Goal: Transaction & Acquisition: Purchase product/service

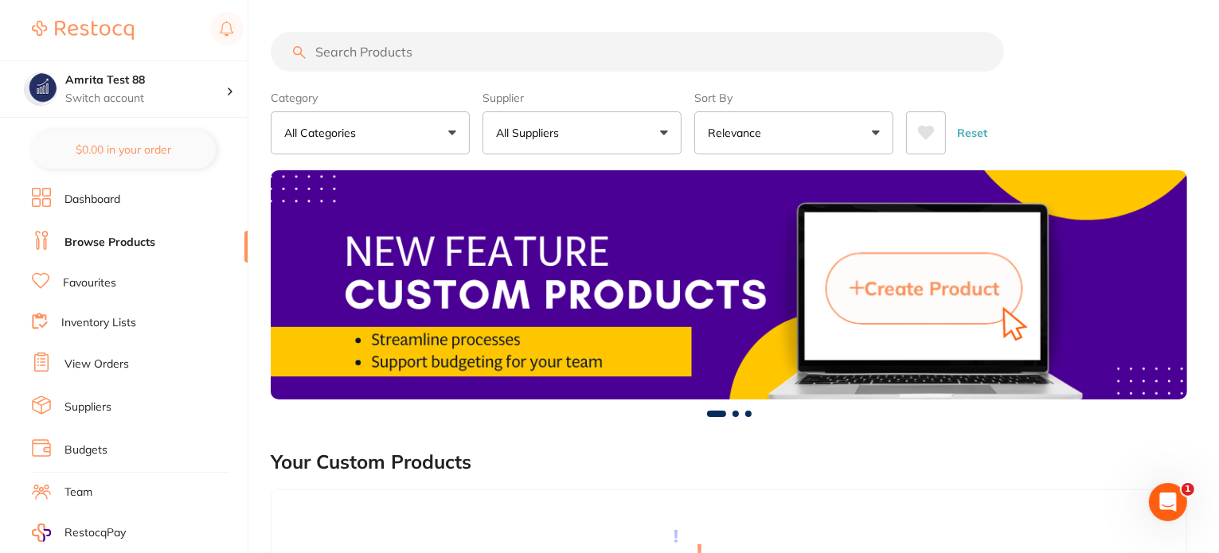
click at [99, 361] on link "View Orders" at bounding box center [96, 365] width 64 height 16
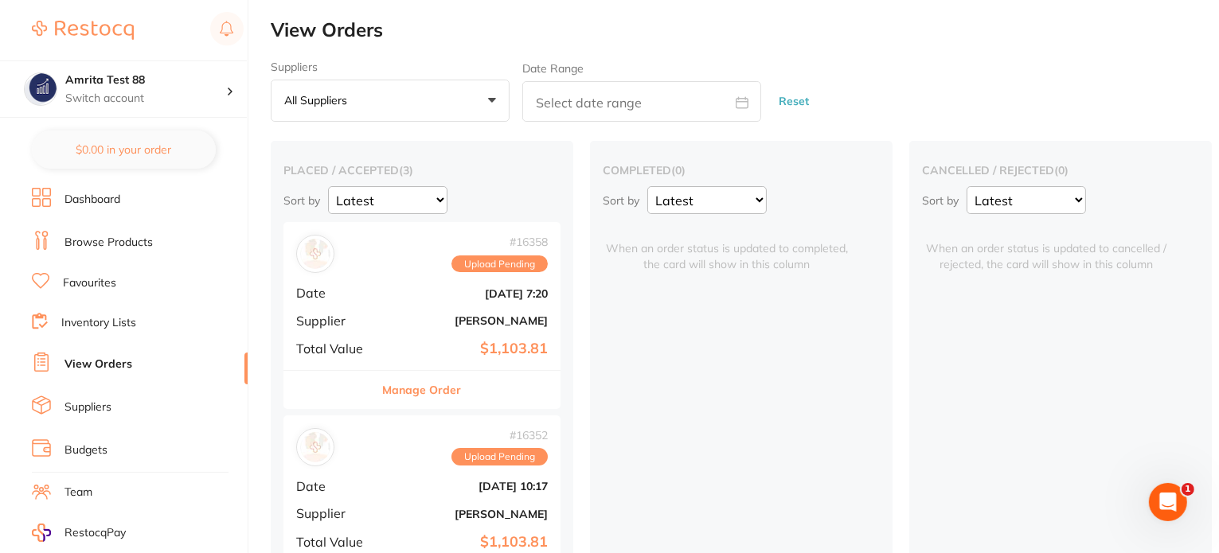
click at [407, 283] on div "# 16358 Upload Pending Date Sept 19 2025, 7:20 Supplier Henry Schein Halas Tota…" at bounding box center [421, 295] width 277 height 147
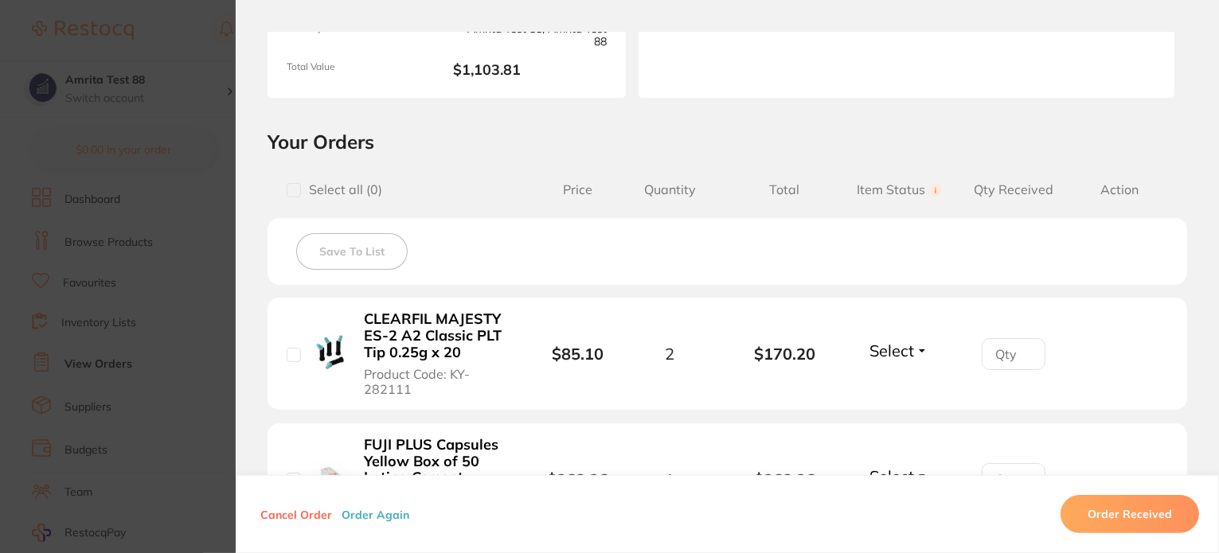
scroll to position [159, 0]
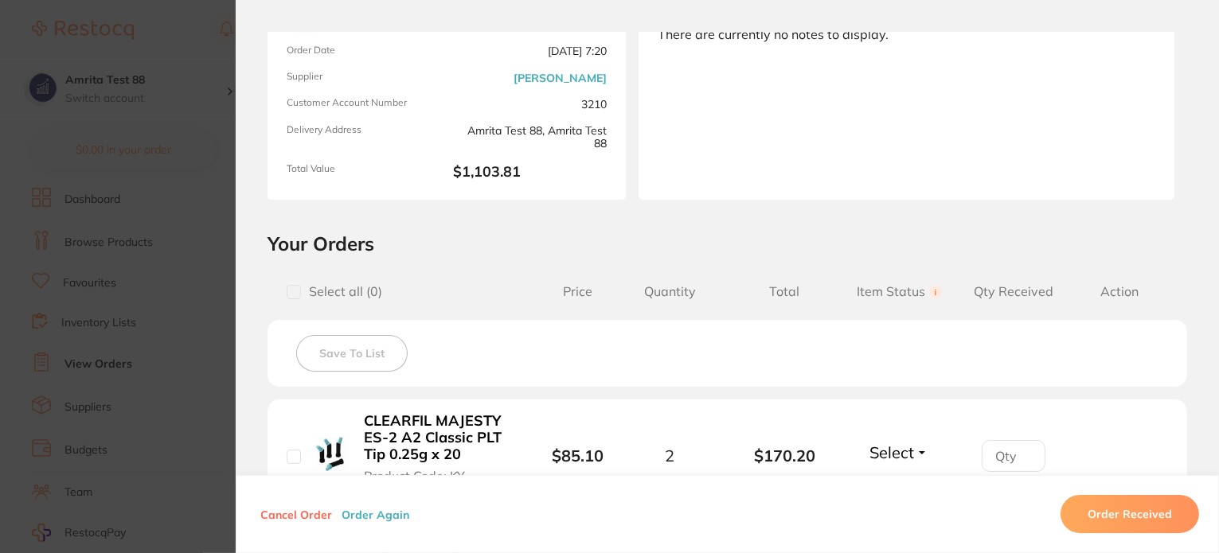
click at [109, 150] on section "Order ID: Restocq- 16358 Order Information Upload Pending Order Date Sept 19 20…" at bounding box center [609, 276] width 1219 height 553
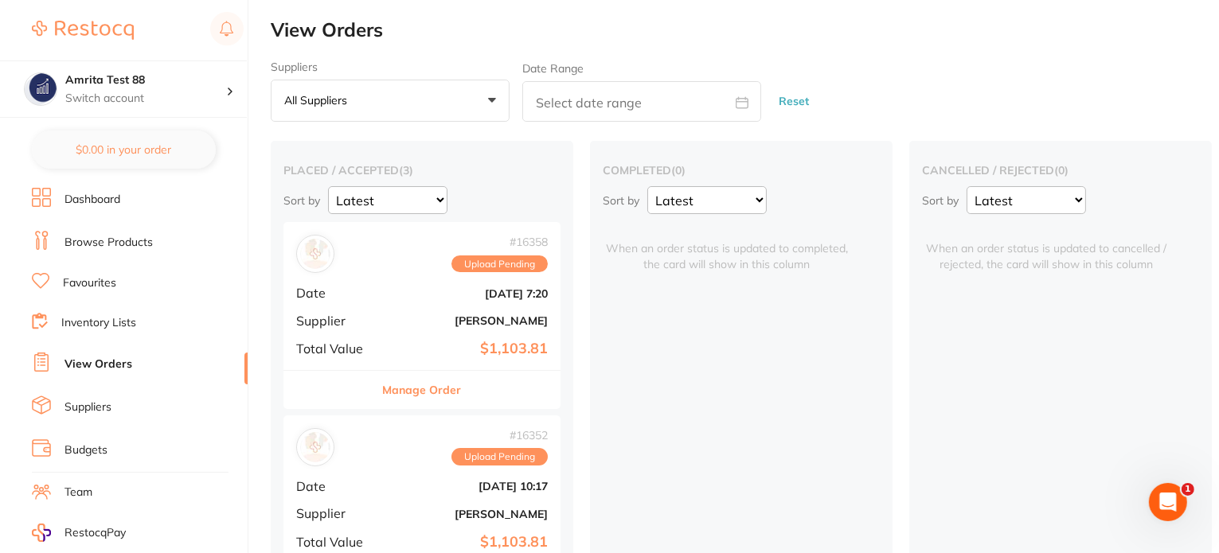
click at [86, 245] on link "Browse Products" at bounding box center [108, 243] width 88 height 16
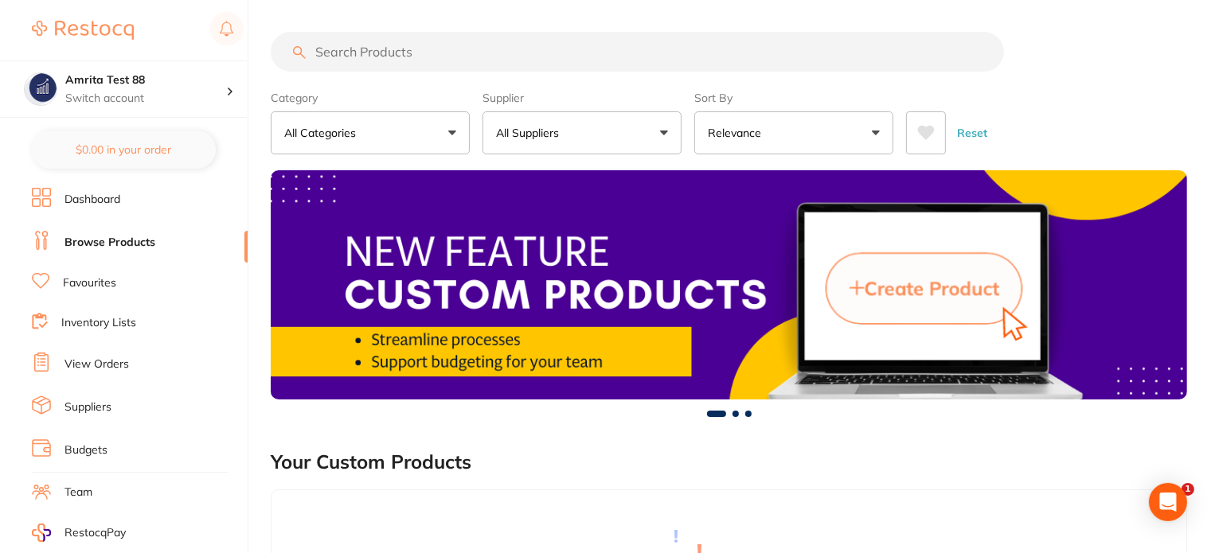
click at [570, 136] on button "All Suppliers" at bounding box center [581, 132] width 199 height 43
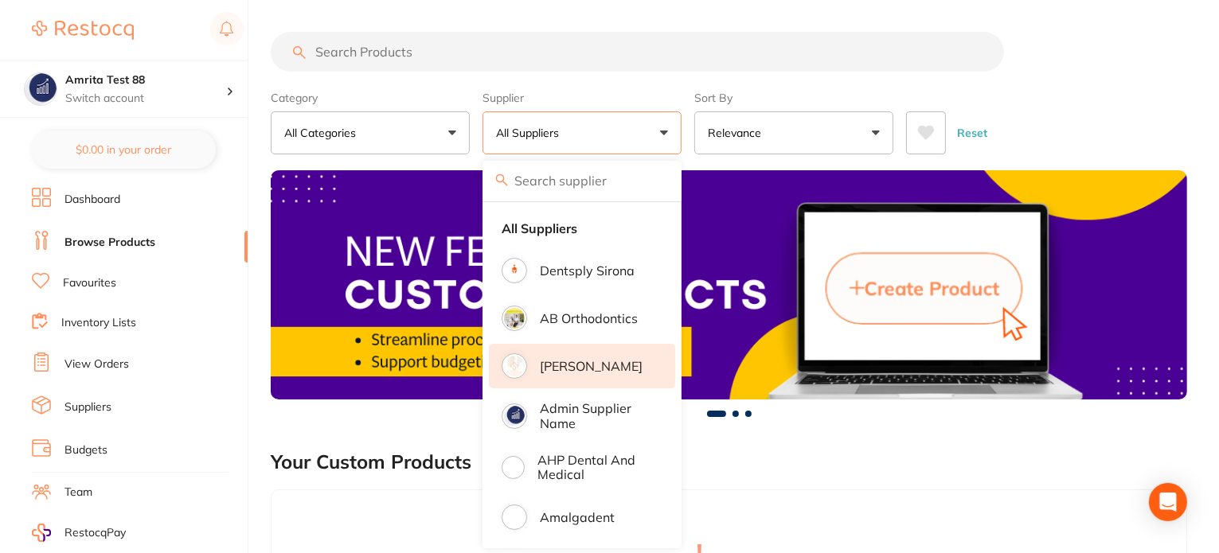
click at [602, 372] on p "Adam Dental" at bounding box center [591, 366] width 103 height 14
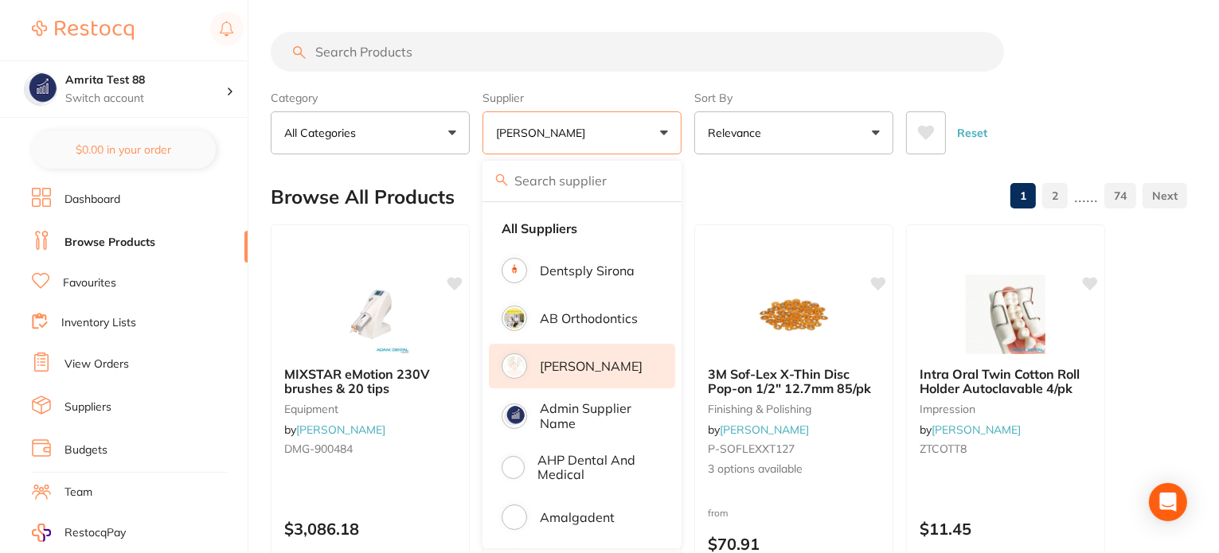
click at [691, 151] on div "Category All Categories All Categories anaesthetic articulating burs crown & br…" at bounding box center [729, 119] width 916 height 70
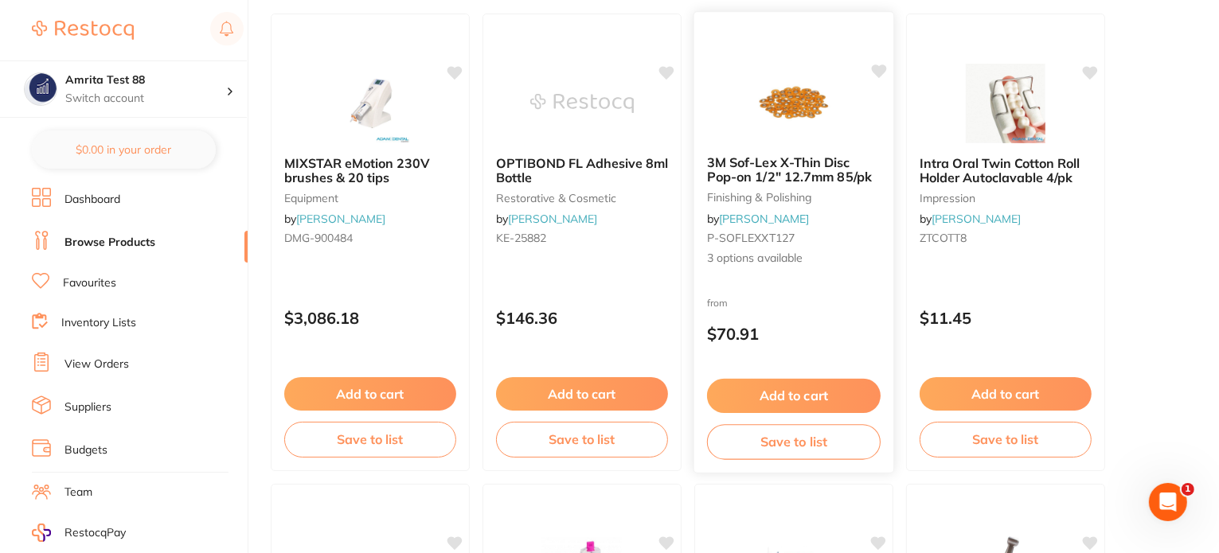
scroll to position [239, 0]
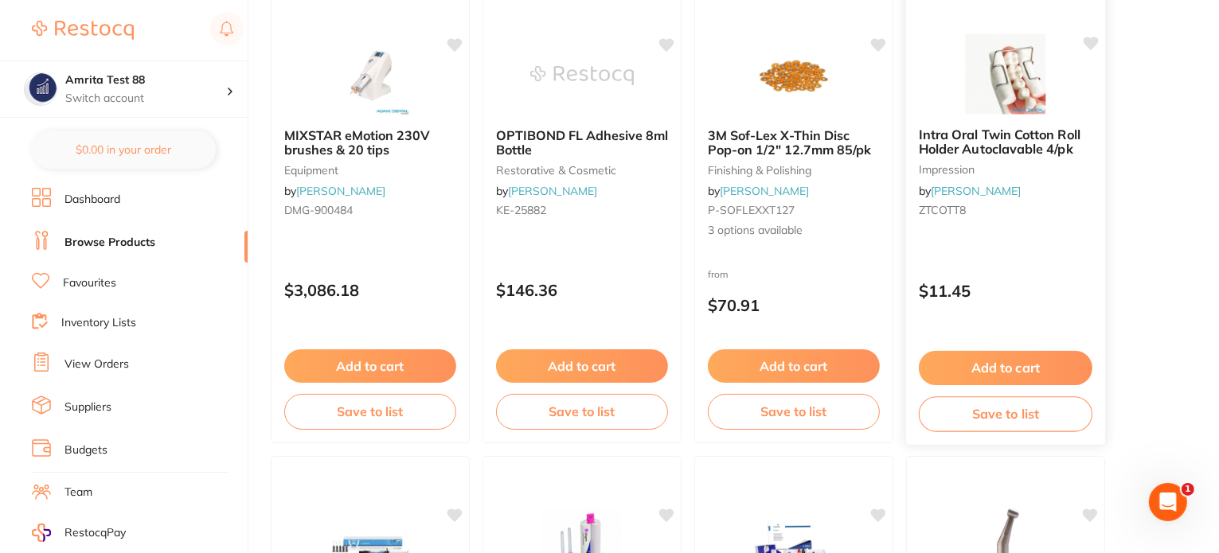
click at [954, 361] on button "Add to cart" at bounding box center [1006, 368] width 174 height 34
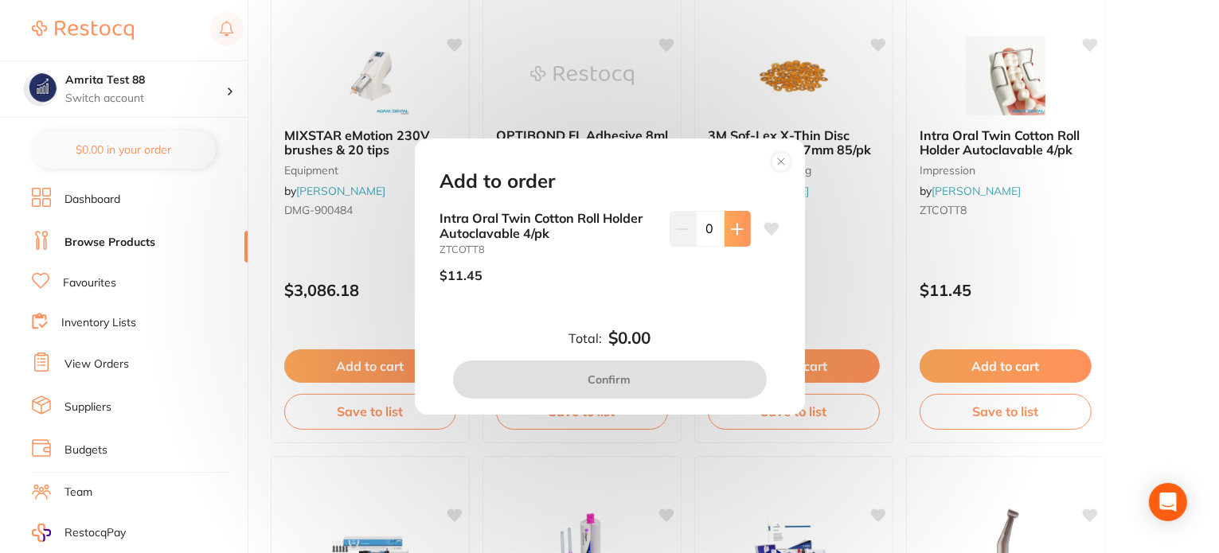
click at [739, 235] on icon at bounding box center [737, 229] width 13 height 13
type input "1"
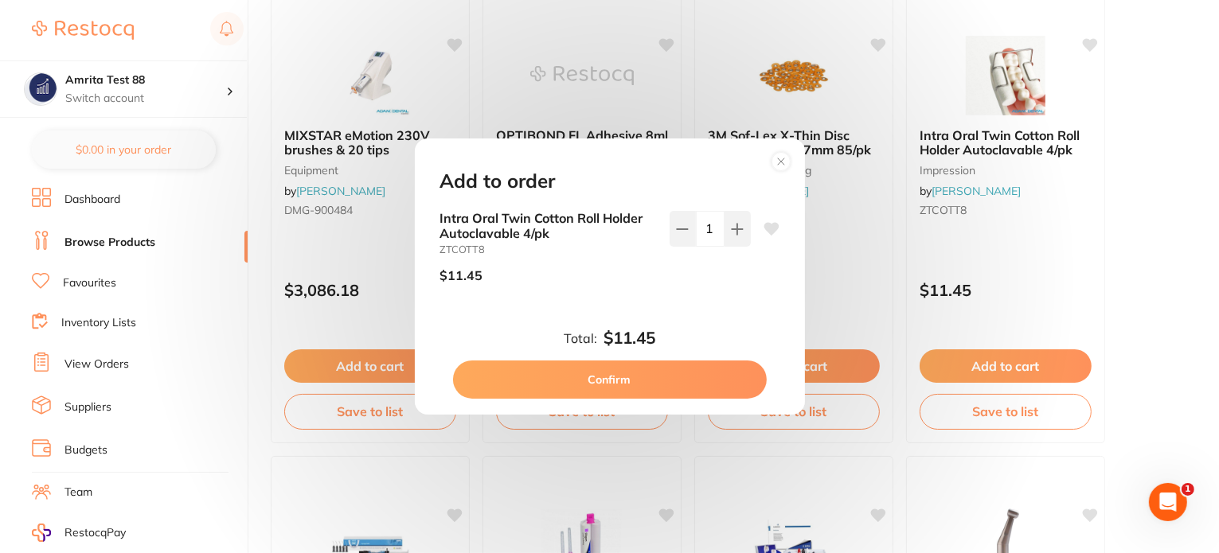
scroll to position [0, 0]
click at [694, 375] on button "Confirm" at bounding box center [610, 380] width 314 height 38
checkbox input "false"
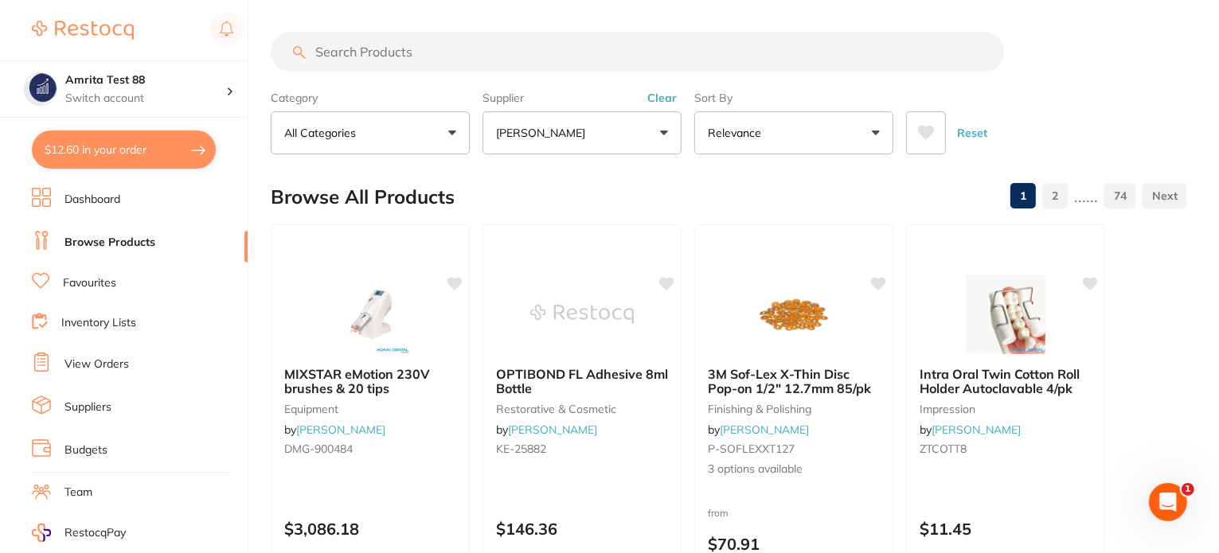
click at [552, 130] on p "Adam Dental" at bounding box center [544, 133] width 96 height 16
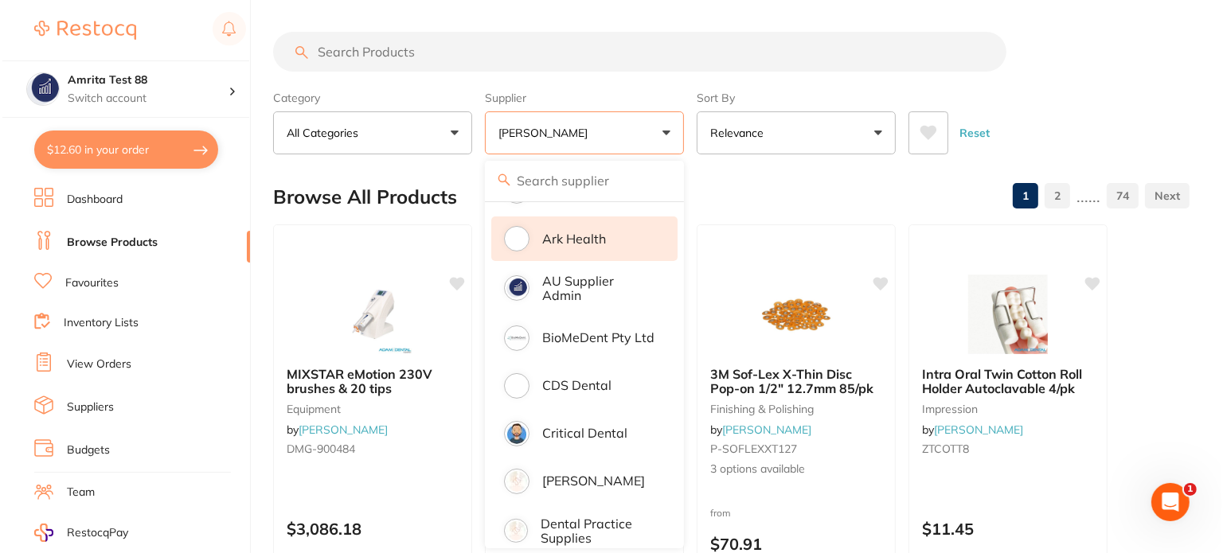
scroll to position [398, 0]
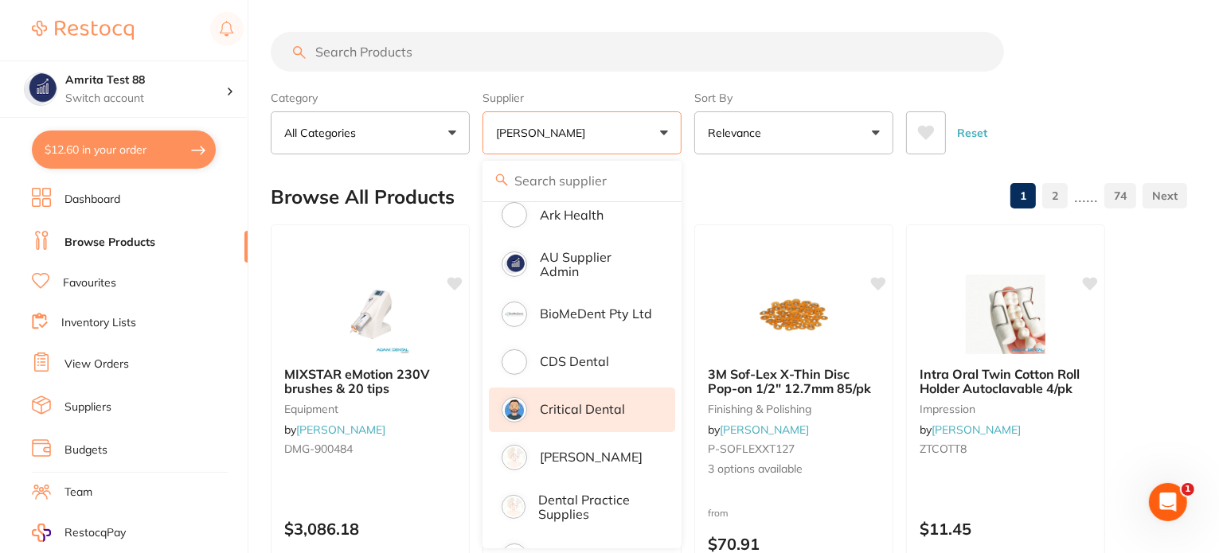
click at [587, 402] on p "Critical Dental" at bounding box center [582, 409] width 85 height 14
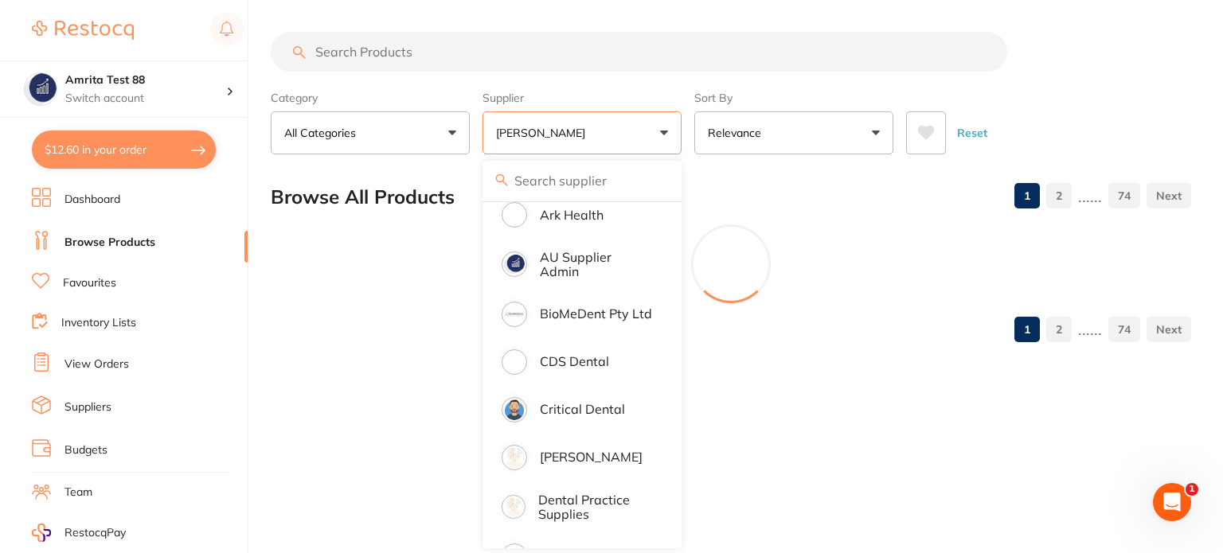
click at [689, 154] on div "Category All Categories All Categories anaesthetic articulating burs crown & br…" at bounding box center [731, 119] width 920 height 70
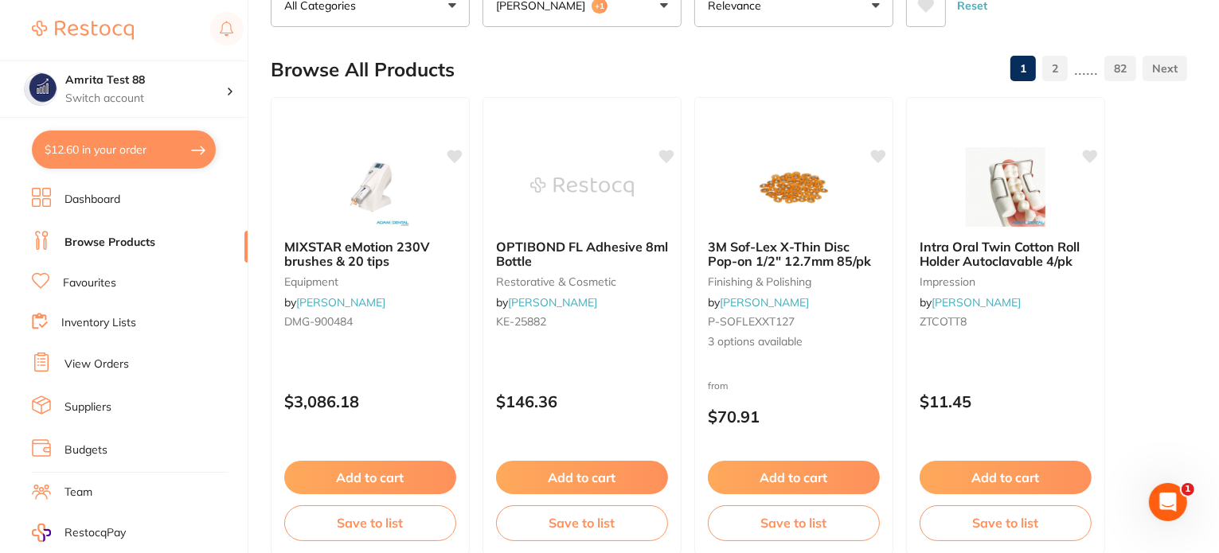
scroll to position [0, 0]
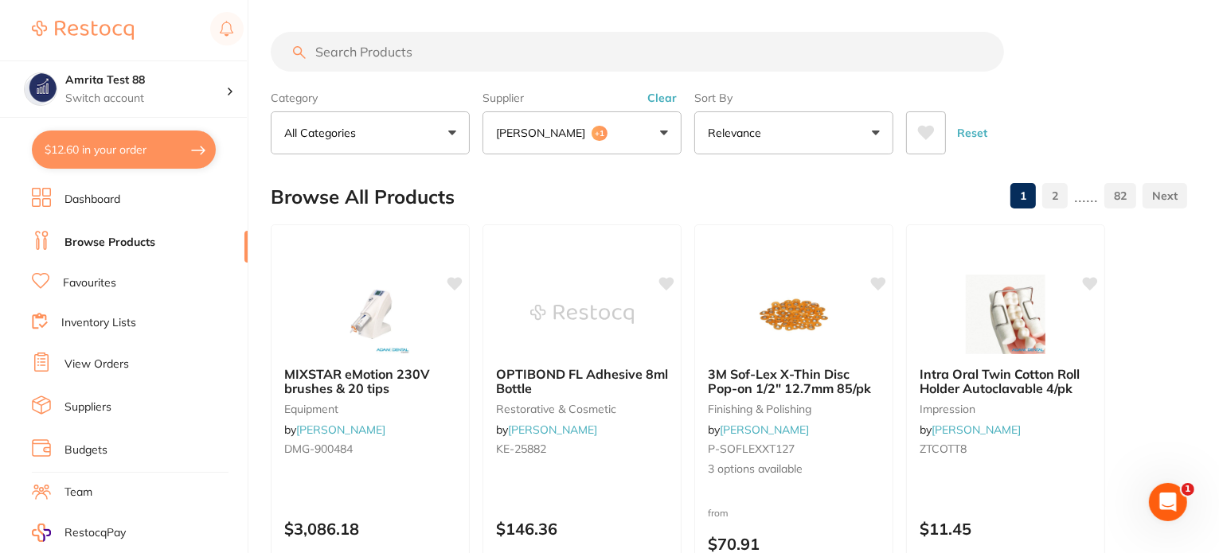
click at [633, 139] on button "Adam Dental +1" at bounding box center [581, 132] width 199 height 43
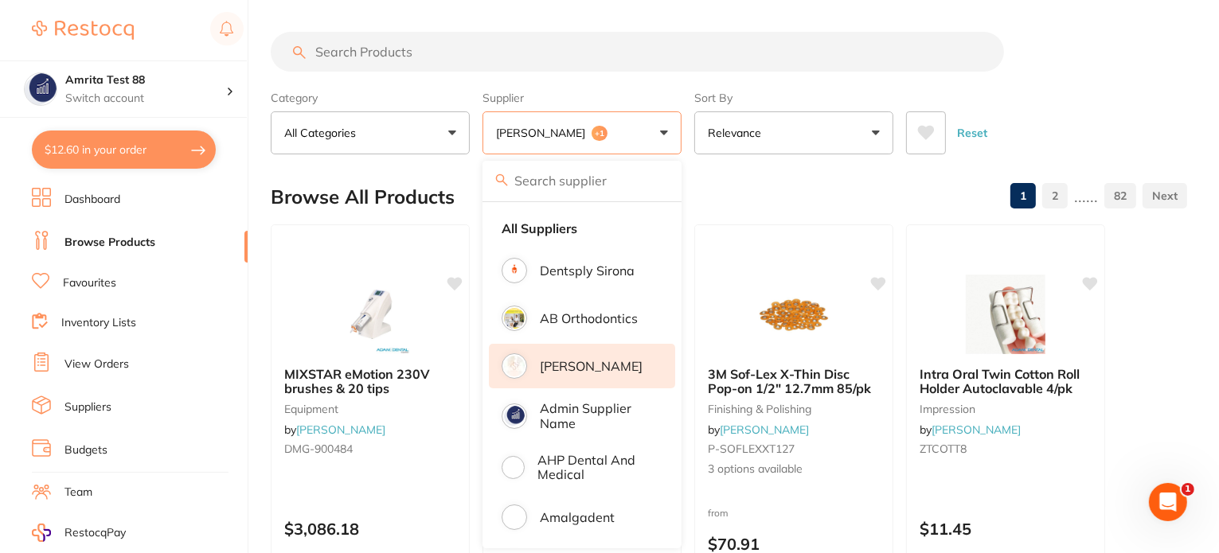
click at [624, 375] on li "Adam Dental" at bounding box center [582, 366] width 186 height 45
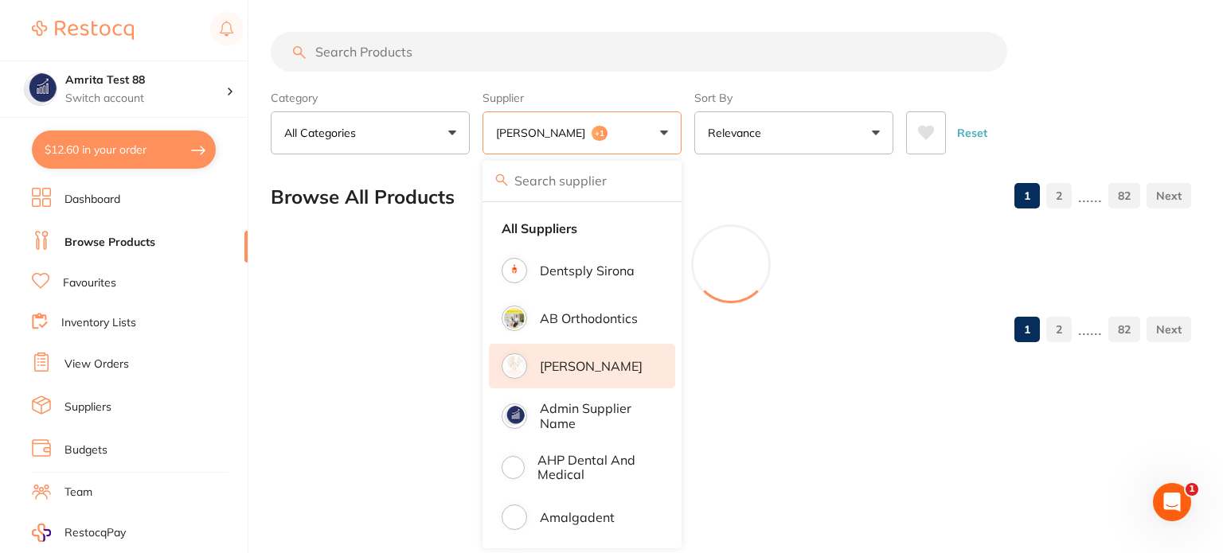
click at [689, 139] on div "Category All Categories All Categories anaesthetic articulating burs crown & br…" at bounding box center [731, 119] width 920 height 70
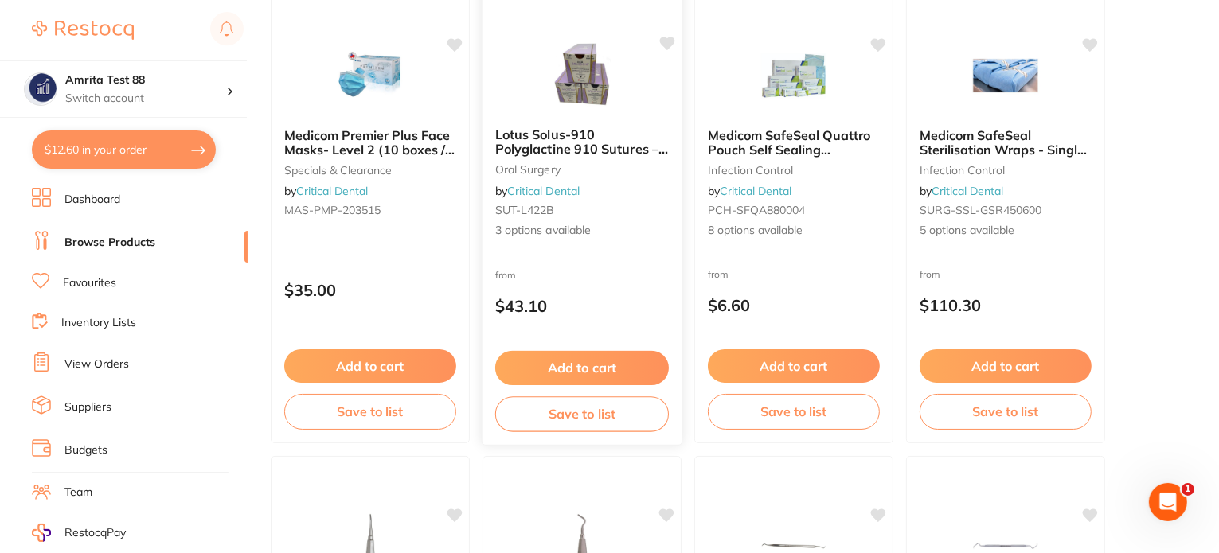
click at [634, 357] on button "Add to cart" at bounding box center [582, 368] width 174 height 34
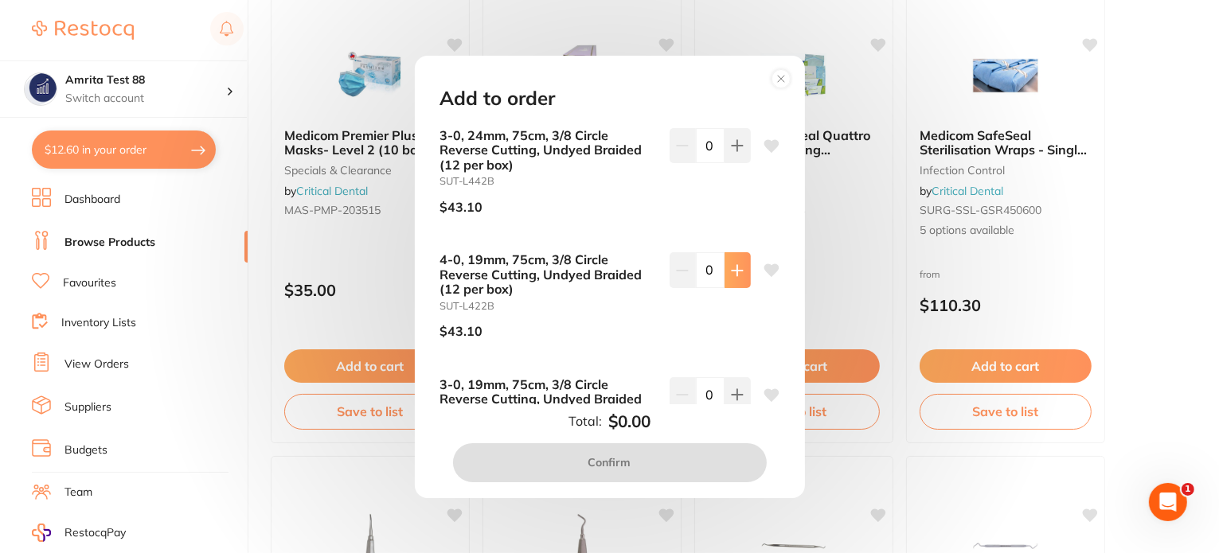
click at [735, 264] on icon at bounding box center [737, 270] width 13 height 13
type input "1"
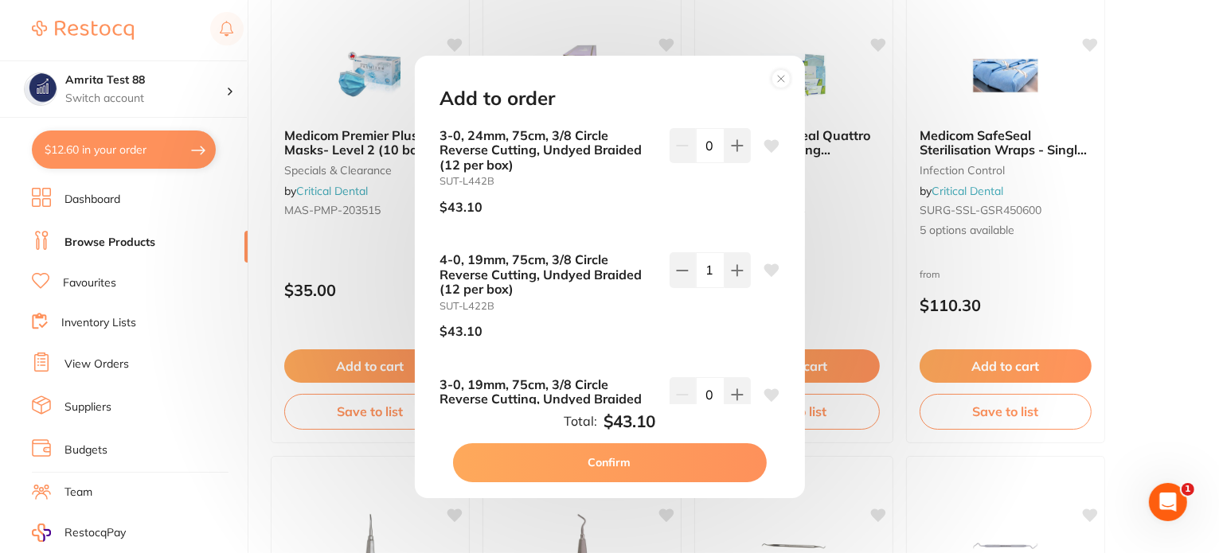
click at [672, 454] on button "Confirm" at bounding box center [610, 462] width 314 height 38
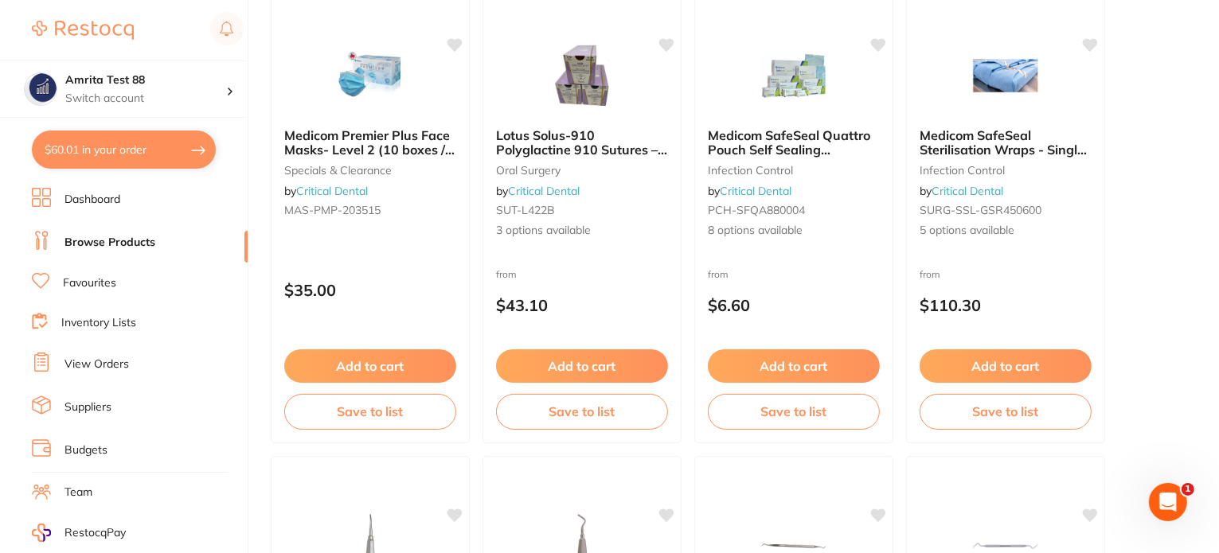
click at [148, 153] on button "$60.01 in your order" at bounding box center [124, 150] width 184 height 38
checkbox input "true"
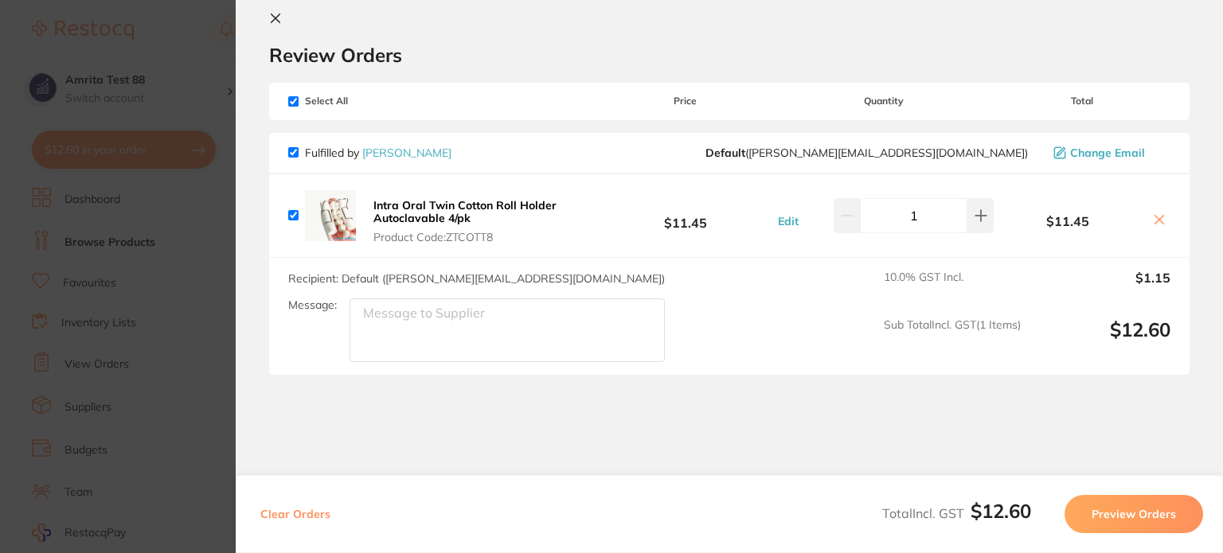
scroll to position [41, 0]
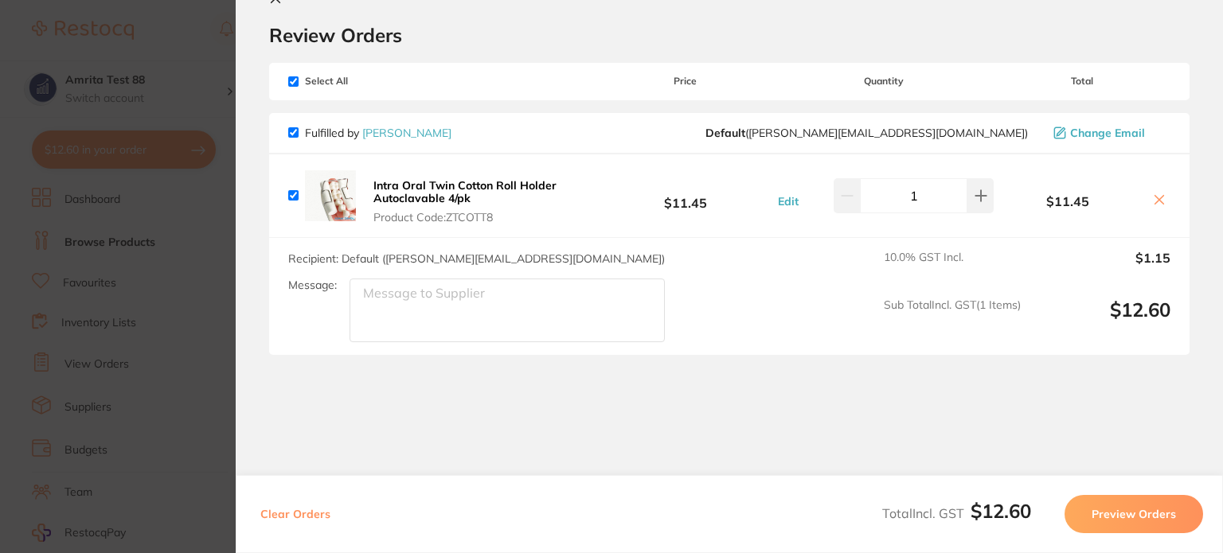
checkbox input "true"
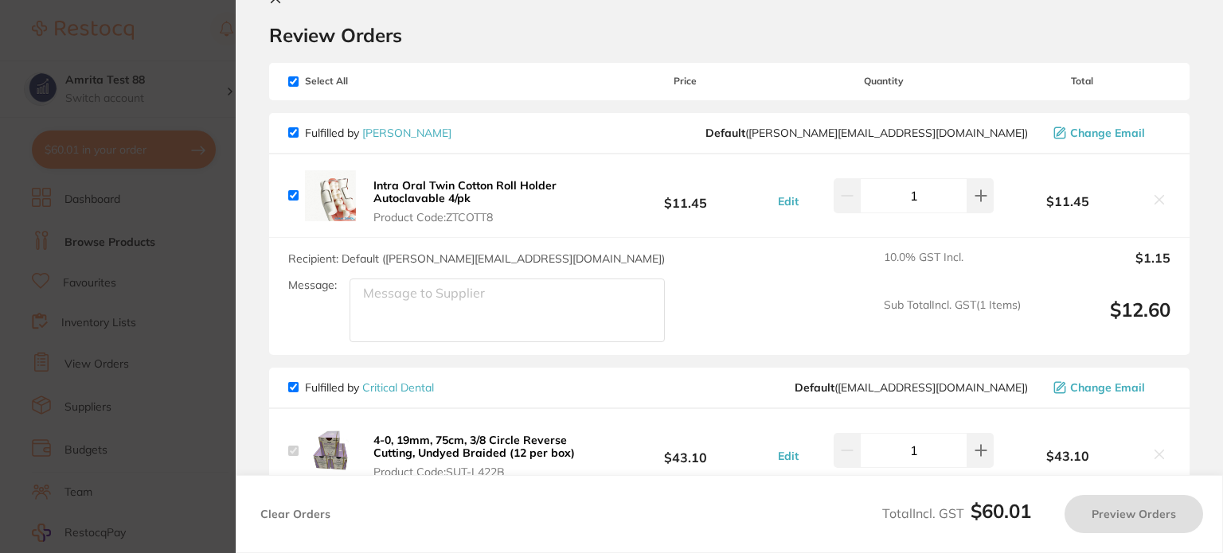
click at [131, 255] on section "Update RRP Set your pre negotiated price for this item. Item Agreed RRP (excl. …" at bounding box center [611, 276] width 1223 height 553
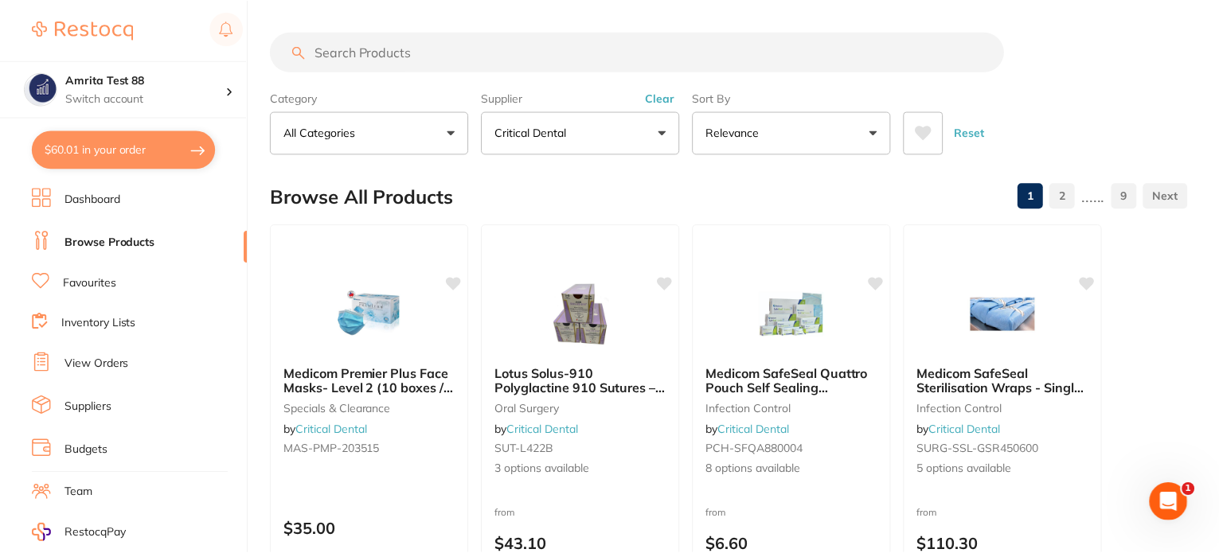
scroll to position [239, 0]
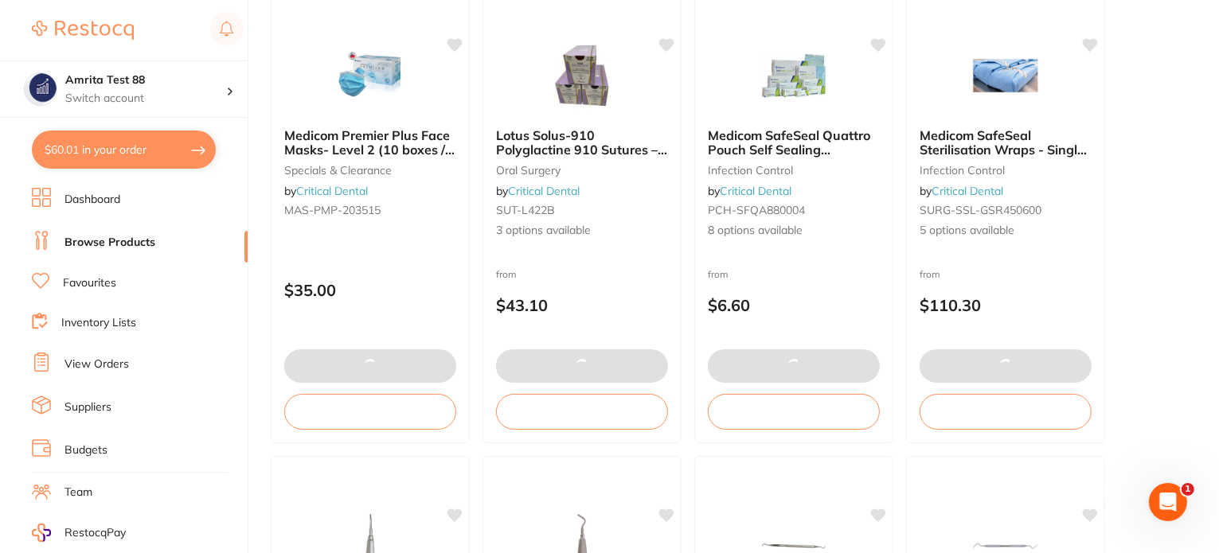
checkbox input "false"
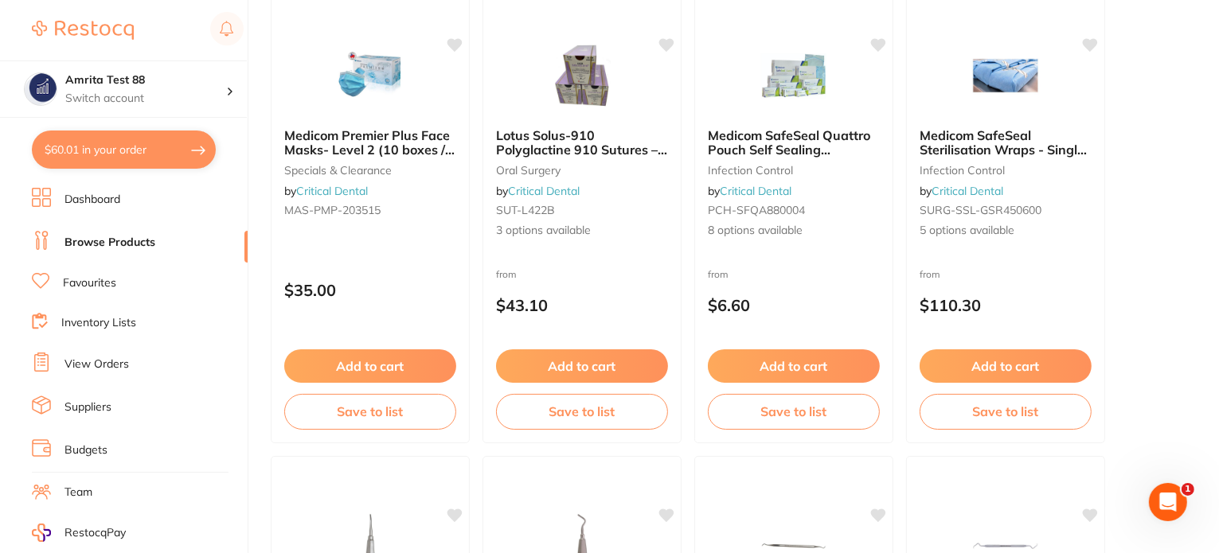
click at [181, 158] on button "$60.01 in your order" at bounding box center [124, 150] width 184 height 38
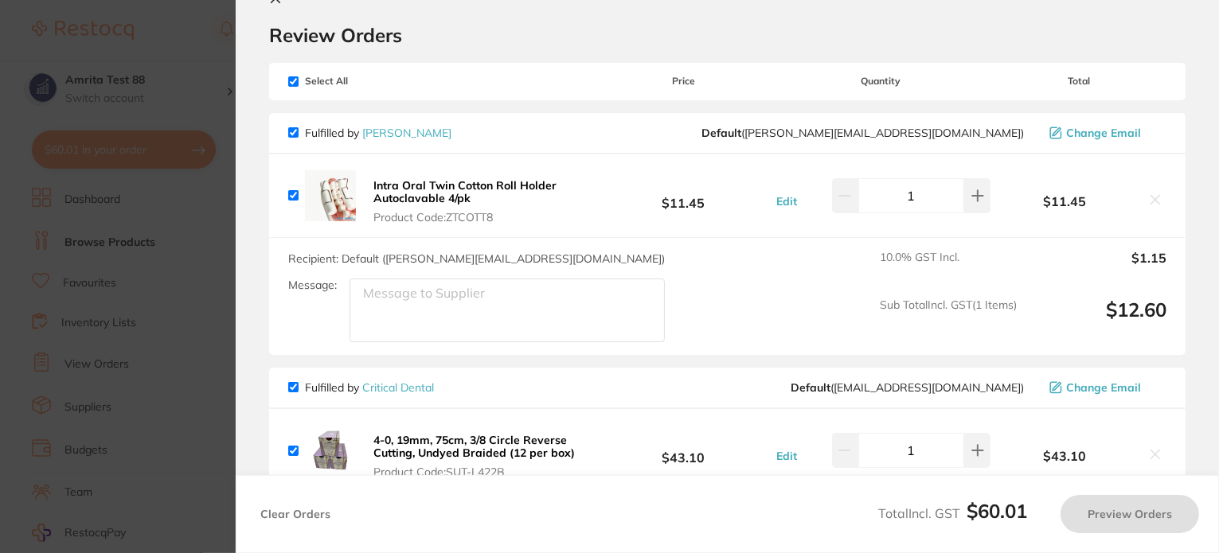
checkbox input "true"
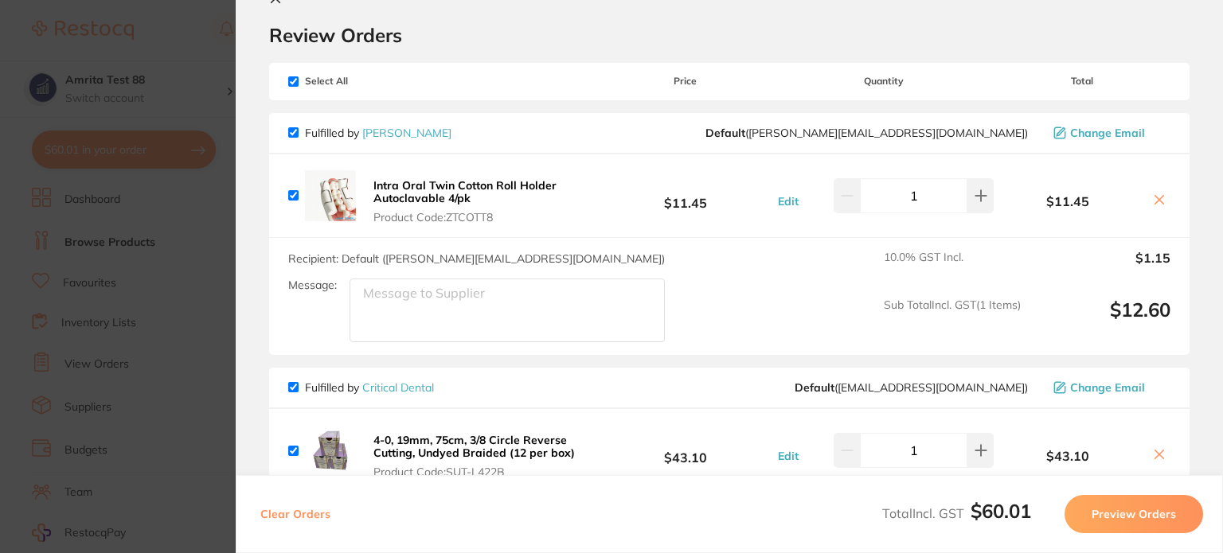
scroll to position [295, 0]
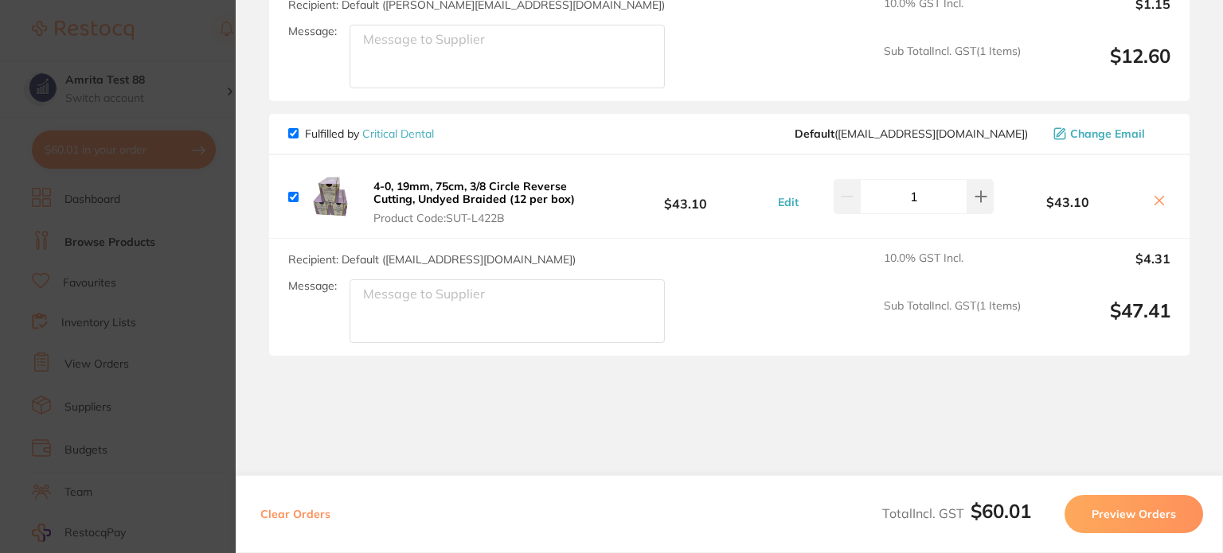
click at [1100, 508] on button "Preview Orders" at bounding box center [1133, 514] width 139 height 38
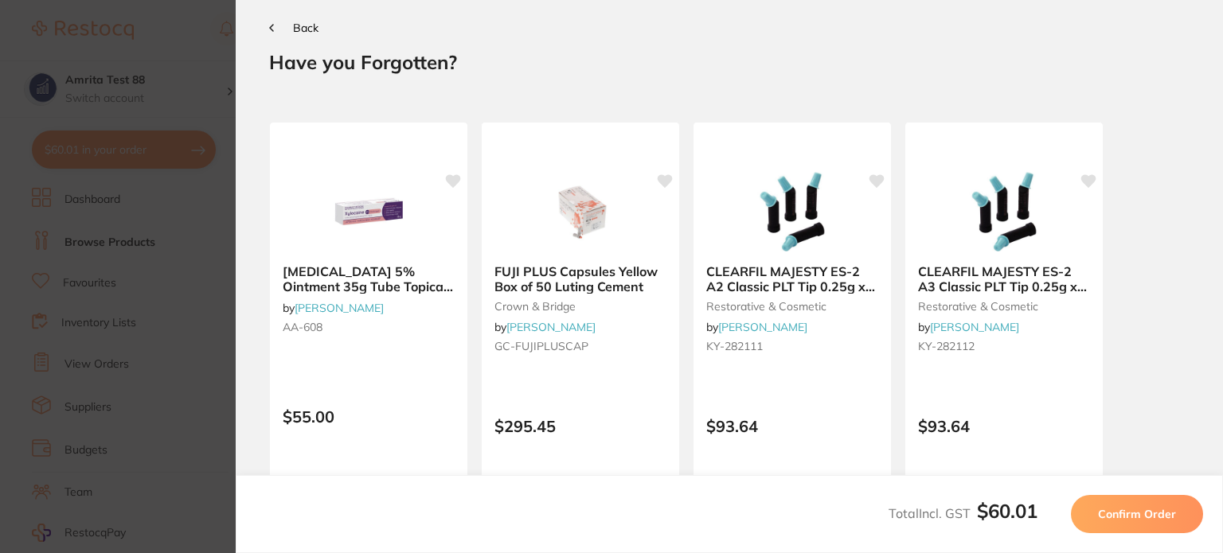
scroll to position [0, 0]
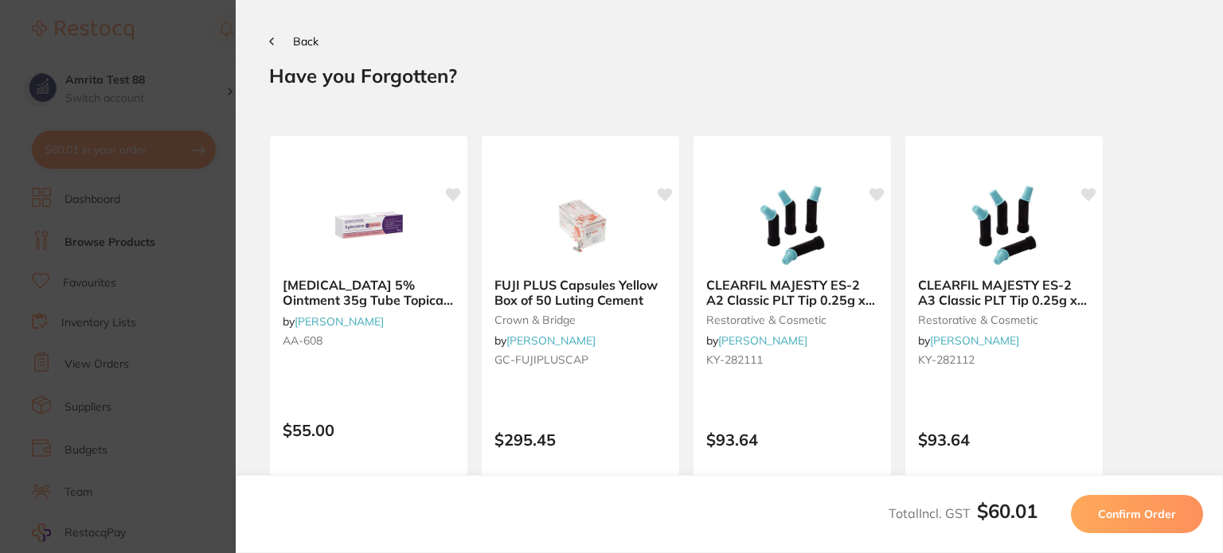
click at [1100, 508] on span "Confirm Order" at bounding box center [1137, 514] width 78 height 14
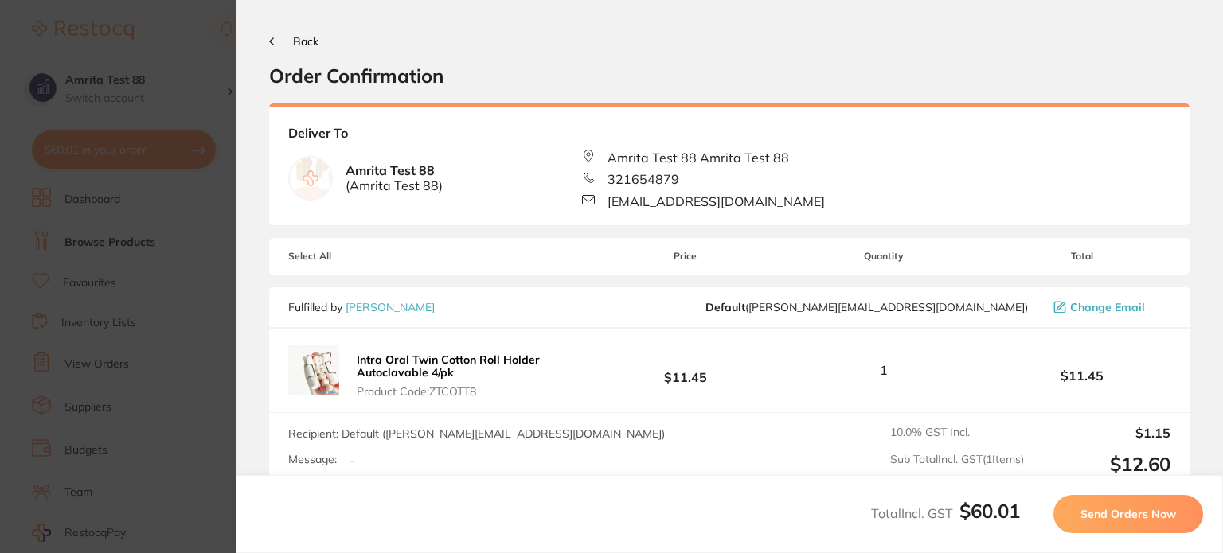
click at [1100, 508] on span "Send Orders Now" at bounding box center [1128, 514] width 96 height 14
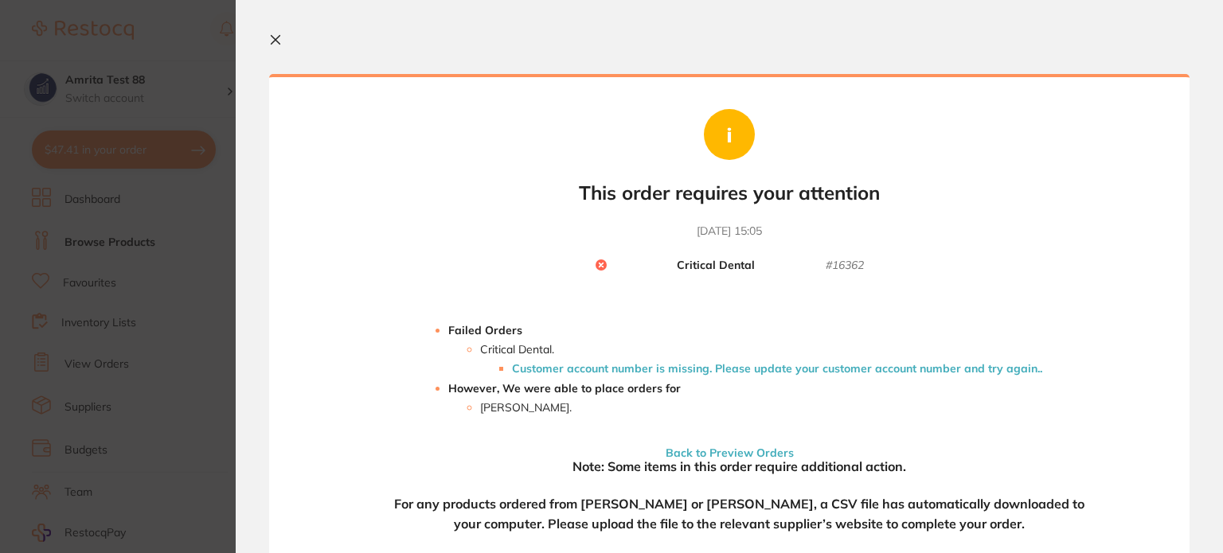
click at [767, 369] on li "Customer account number is missing. Please update your customer account number …" at bounding box center [777, 368] width 530 height 13
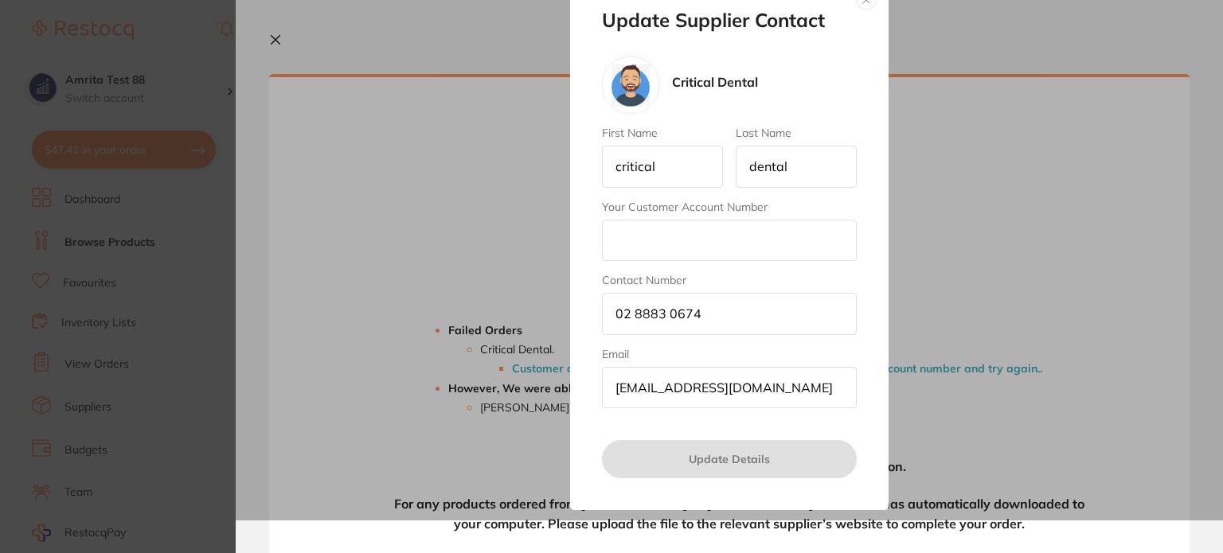
click at [700, 241] on input "Your Customer Account Number" at bounding box center [729, 240] width 255 height 41
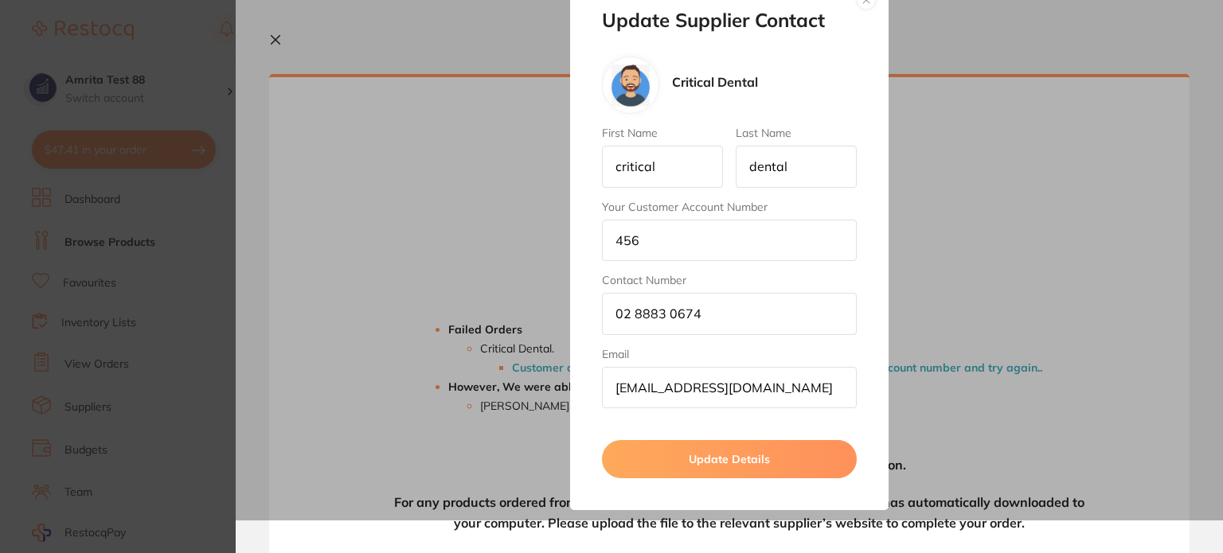
type input "456"
click at [704, 445] on button "Update Details" at bounding box center [729, 459] width 255 height 38
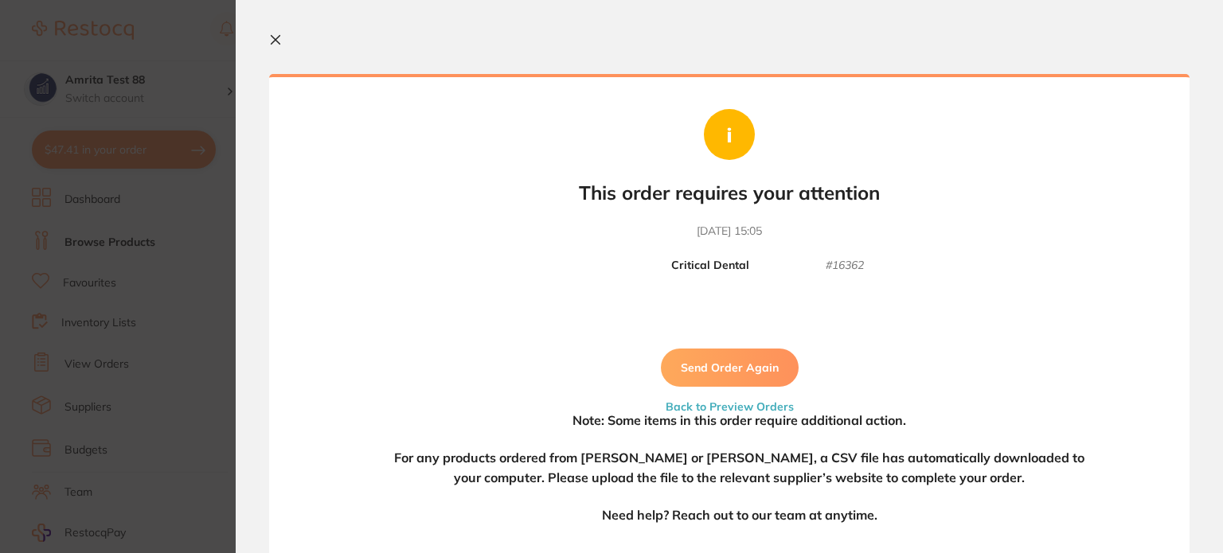
click at [728, 356] on button "Send Order Again" at bounding box center [730, 368] width 138 height 38
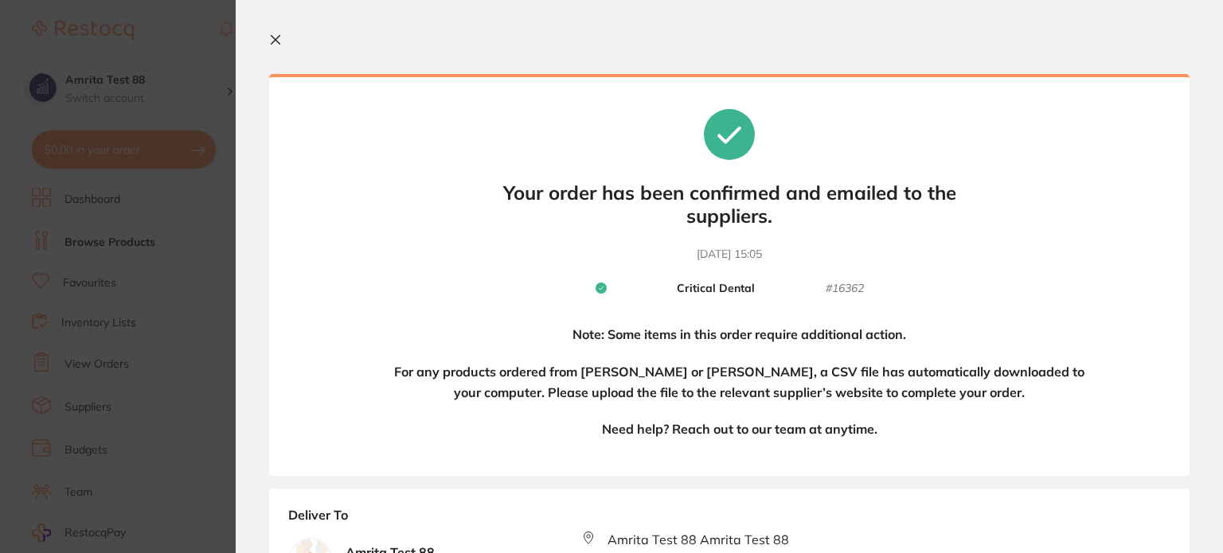
click at [273, 37] on icon at bounding box center [275, 40] width 9 height 9
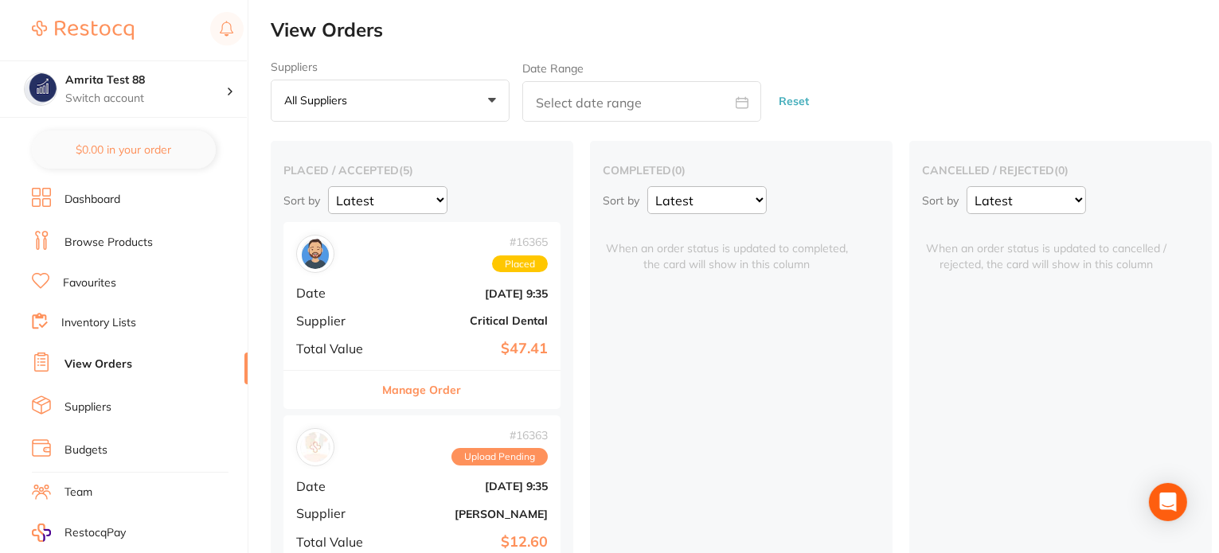
click at [430, 299] on div "# 16365 Placed Date Sept 19 2025, 9:35 Supplier Critical Dental Total Value $47…" at bounding box center [421, 295] width 277 height 147
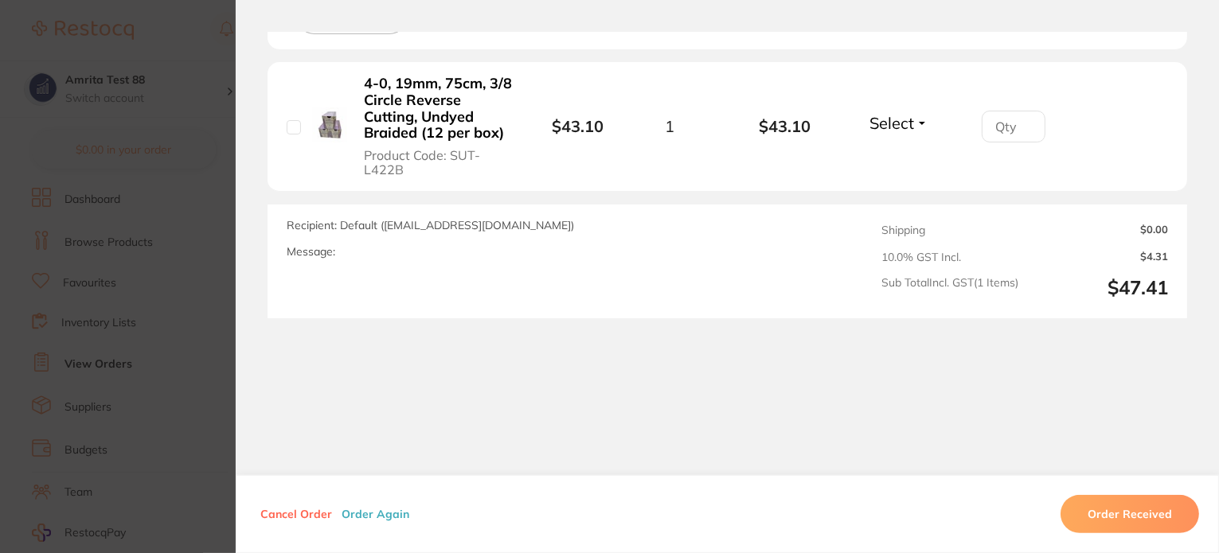
scroll to position [417, 0]
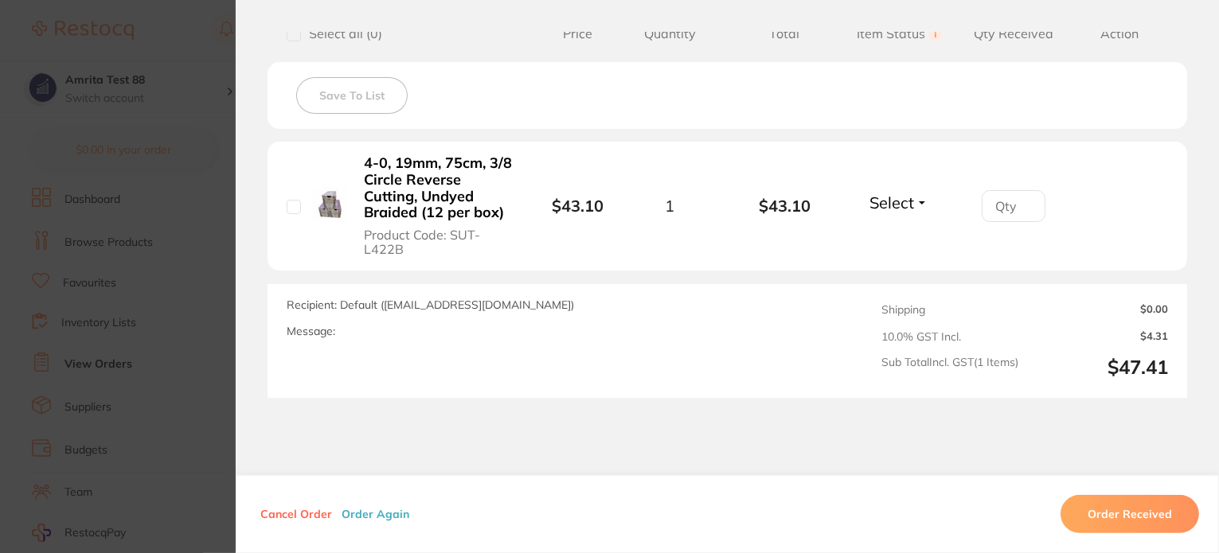
drag, startPoint x: 181, startPoint y: 165, endPoint x: 223, endPoint y: 181, distance: 44.3
click at [182, 166] on section "Order ID: Restocq- 16365 Order Information Placed Order Order Date Sept 19 2025…" at bounding box center [609, 276] width 1219 height 553
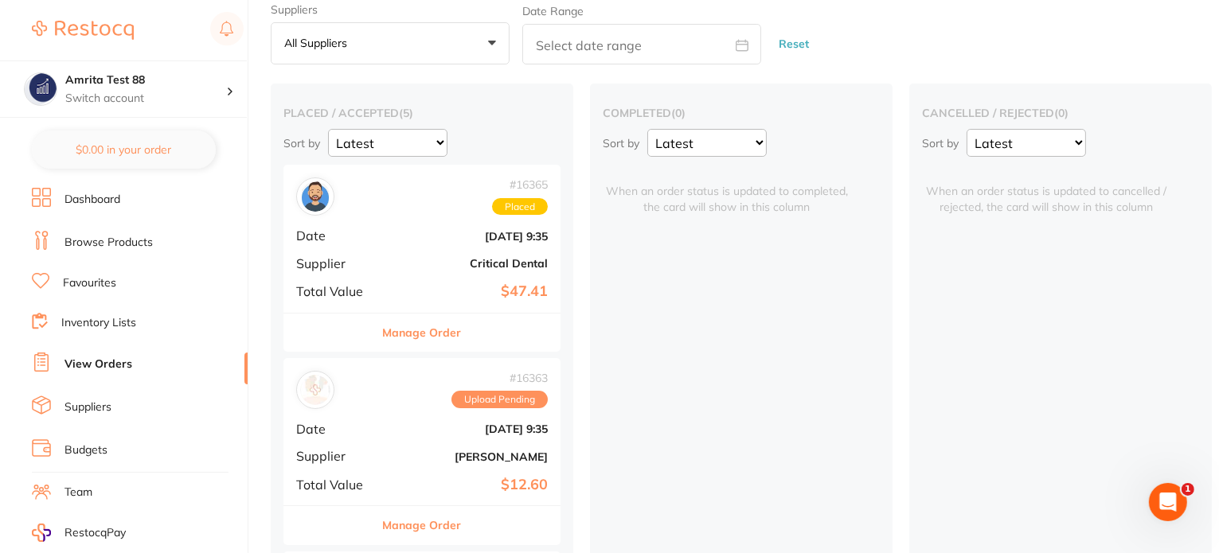
scroll to position [80, 0]
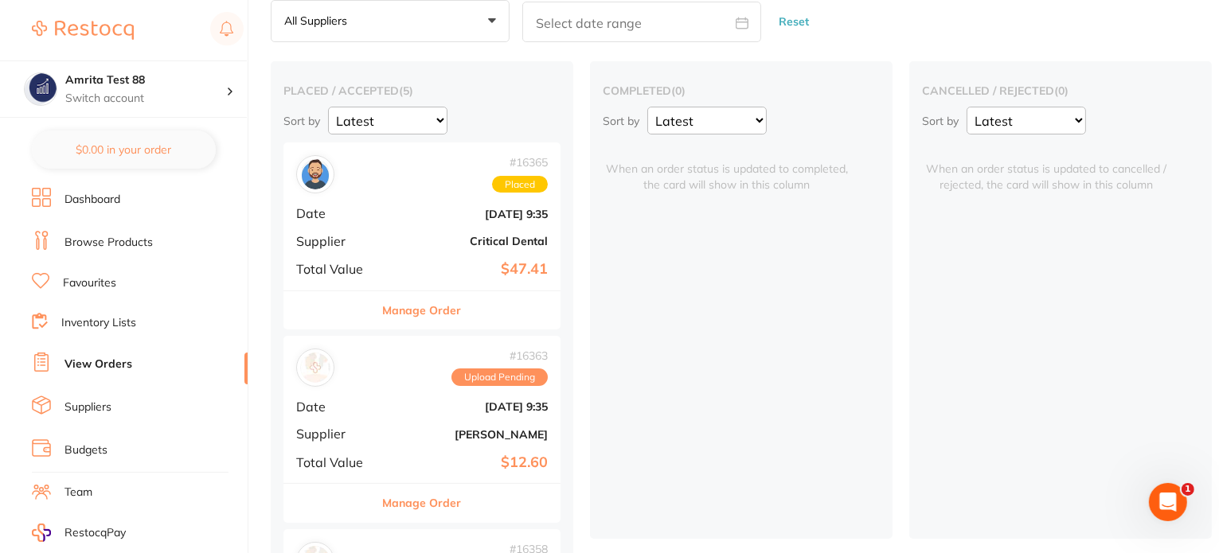
click at [443, 408] on b "Sept 19 2025, 9:35" at bounding box center [467, 406] width 159 height 13
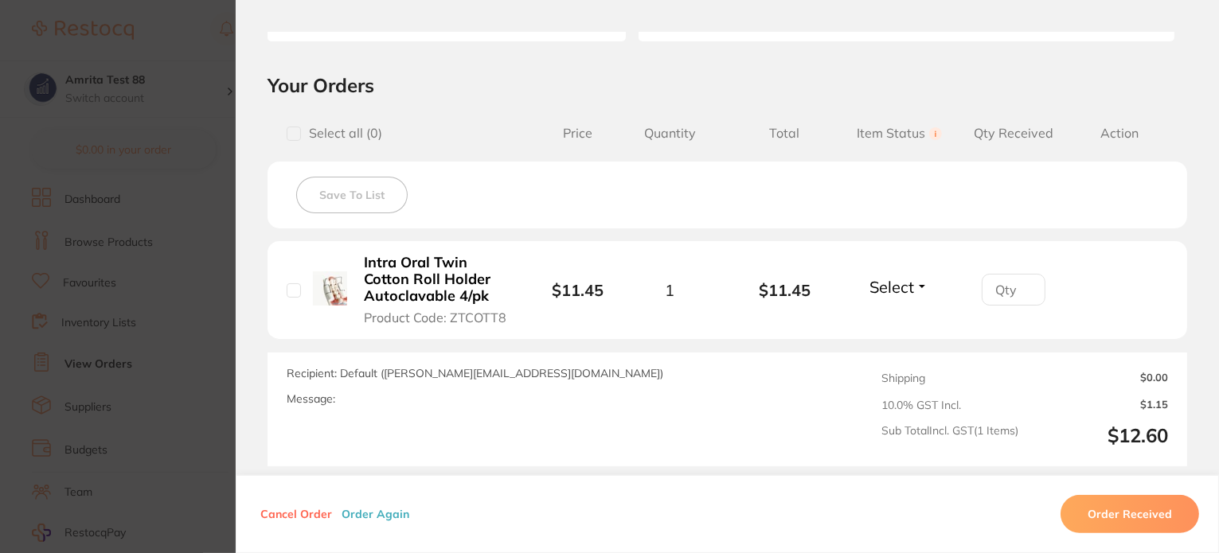
scroll to position [318, 0]
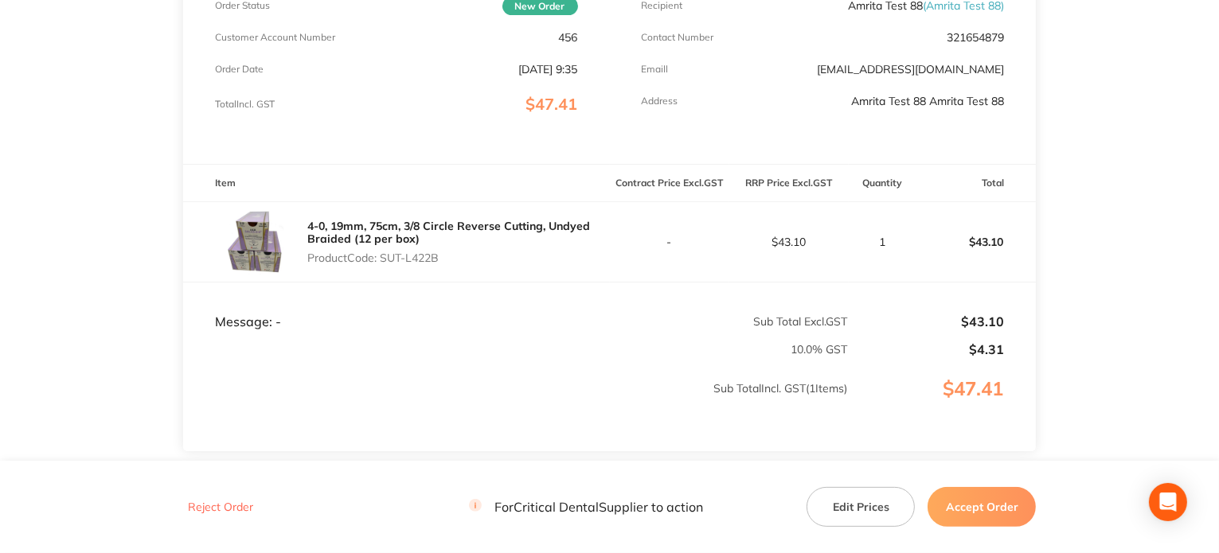
scroll to position [318, 0]
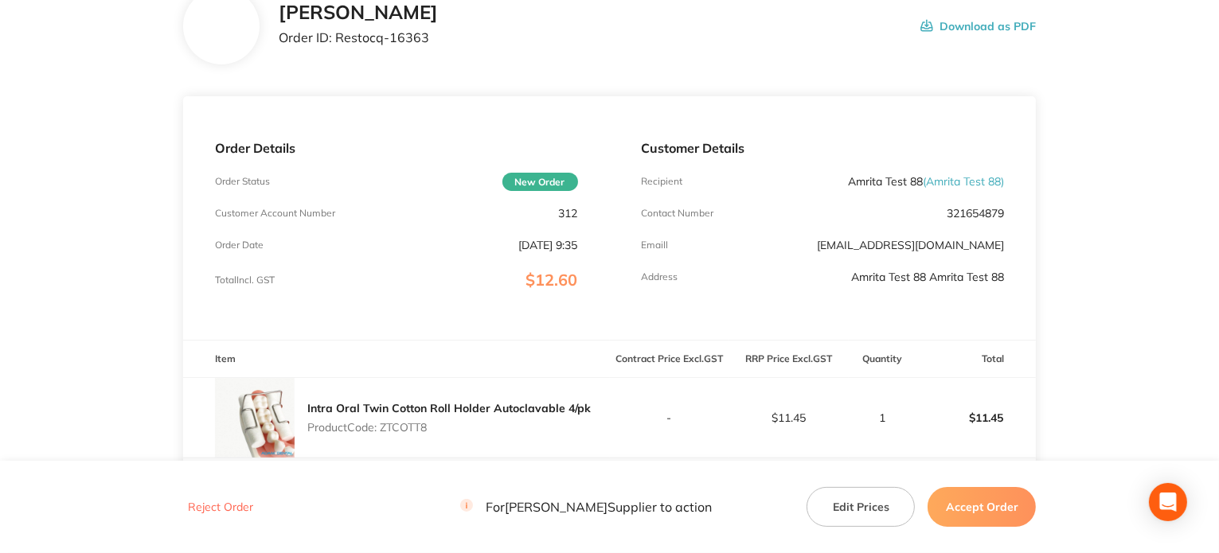
scroll to position [318, 0]
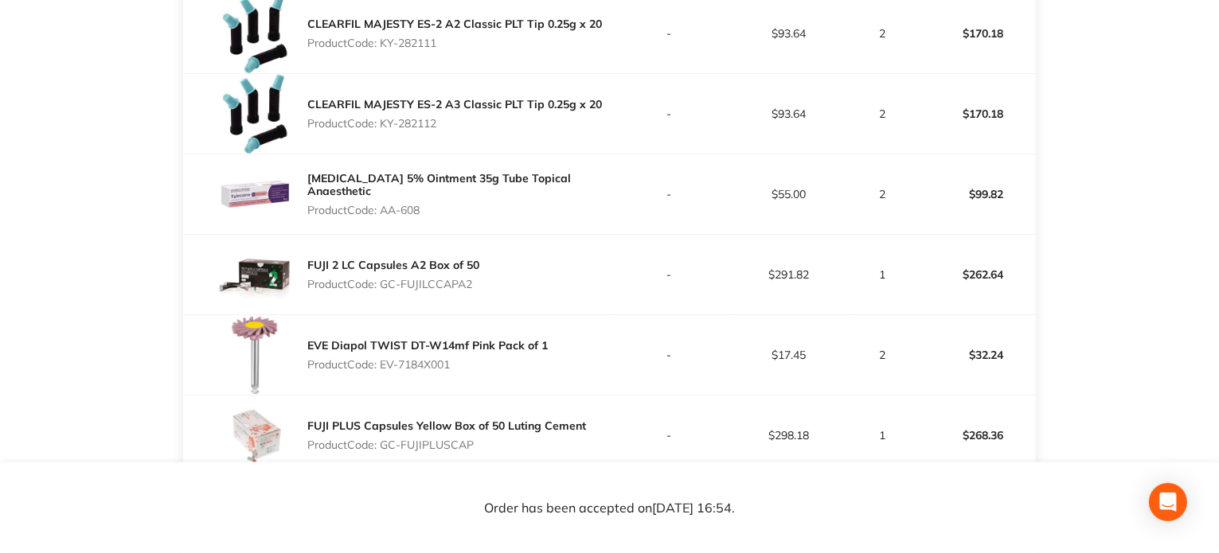
scroll to position [398, 0]
